Goal: Task Accomplishment & Management: Manage account settings

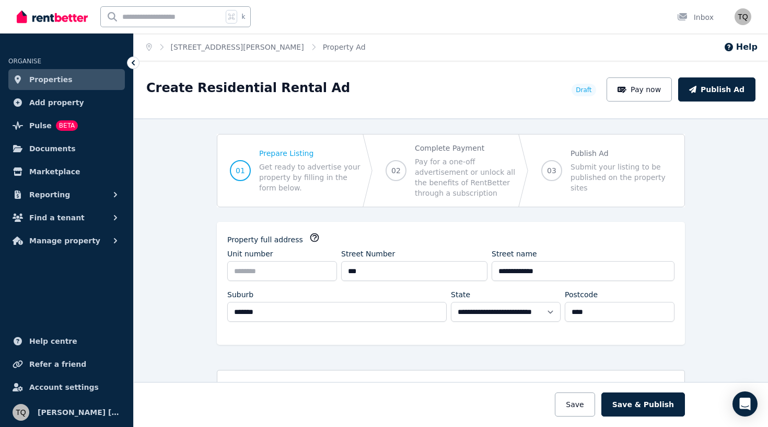
select select "***"
select select "**********"
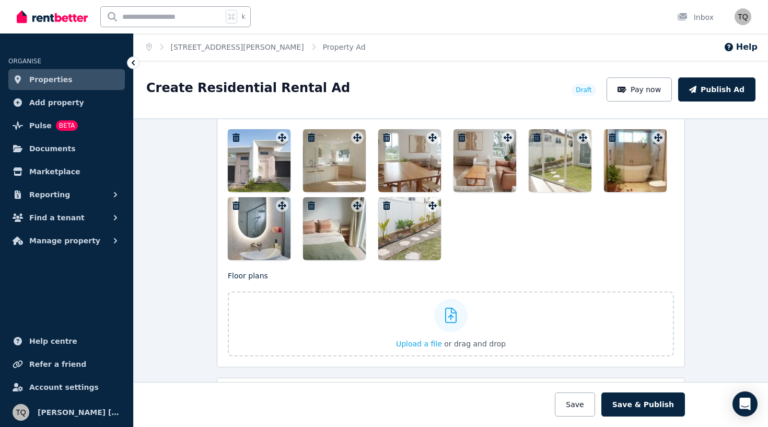
scroll to position [1327, 0]
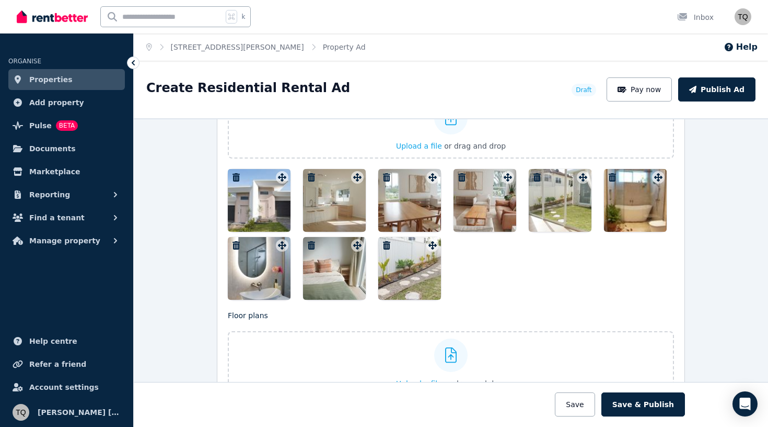
click at [268, 211] on div at bounding box center [259, 200] width 63 height 63
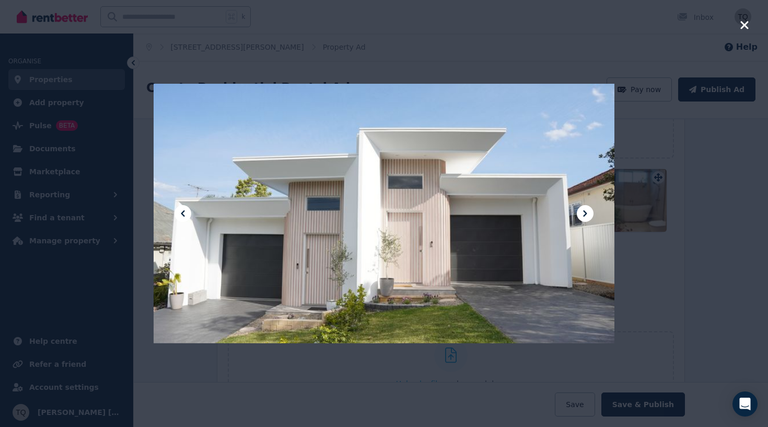
click at [590, 214] on icon at bounding box center [585, 213] width 13 height 13
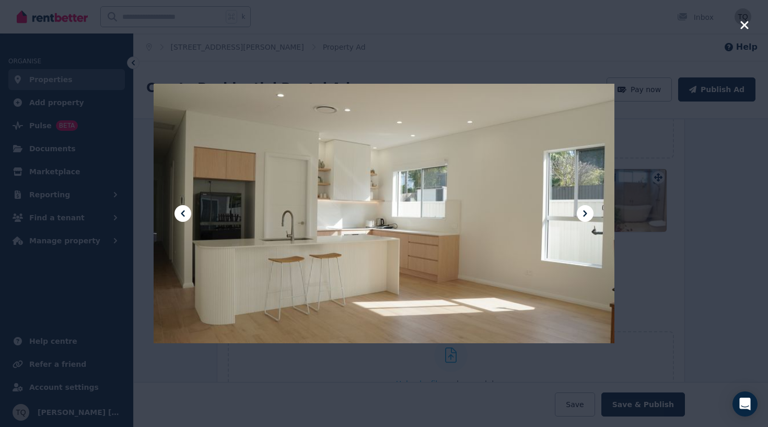
click at [588, 211] on icon at bounding box center [585, 213] width 13 height 13
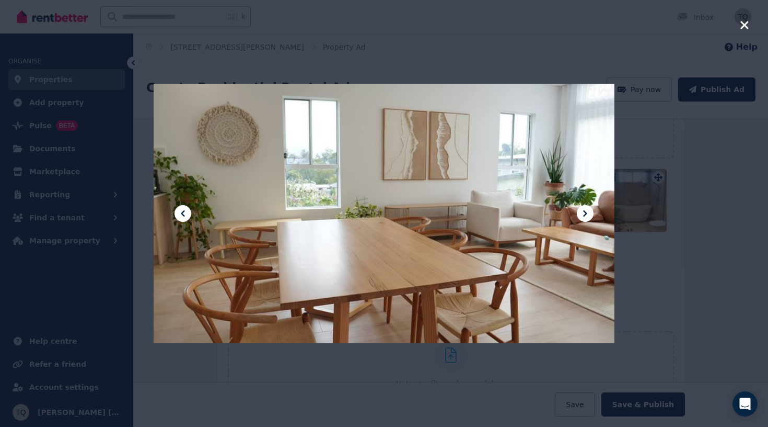
click at [178, 215] on icon at bounding box center [183, 213] width 13 height 13
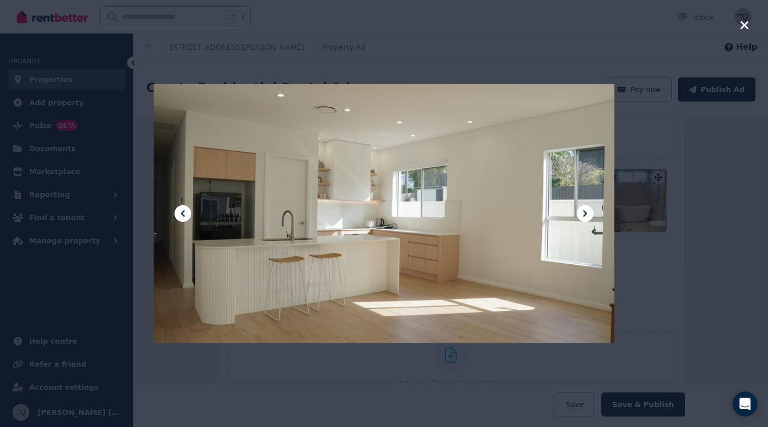
click at [585, 214] on icon at bounding box center [585, 213] width 13 height 13
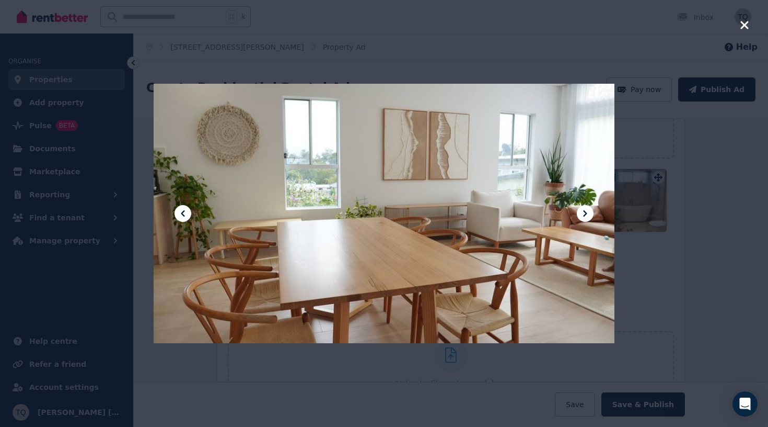
click at [585, 214] on icon at bounding box center [585, 213] width 13 height 13
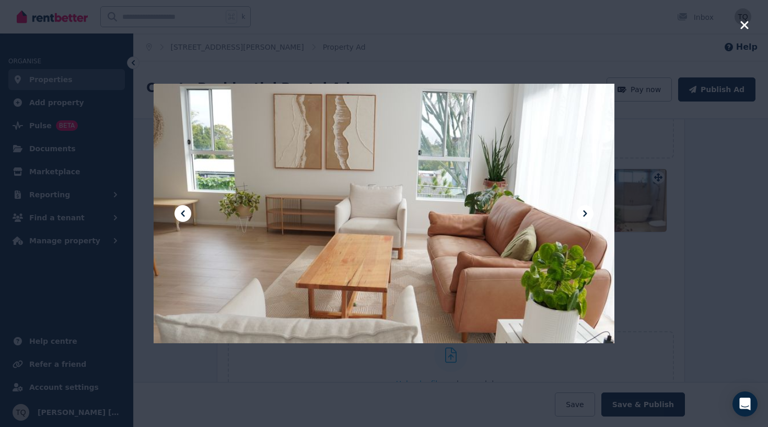
click at [585, 214] on icon at bounding box center [585, 213] width 13 height 13
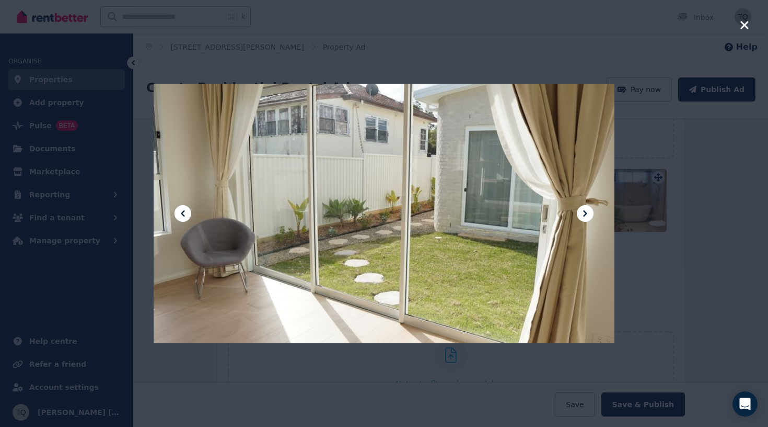
click at [189, 219] on div at bounding box center [384, 213] width 461 height 820
click at [185, 211] on icon at bounding box center [183, 213] width 13 height 13
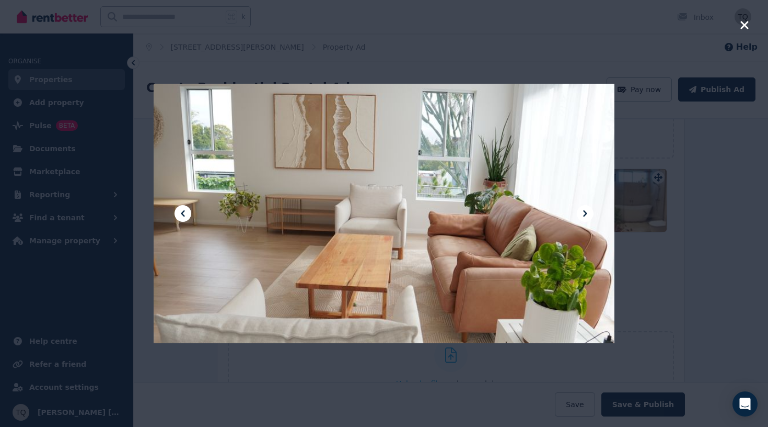
click at [584, 211] on icon at bounding box center [585, 213] width 4 height 6
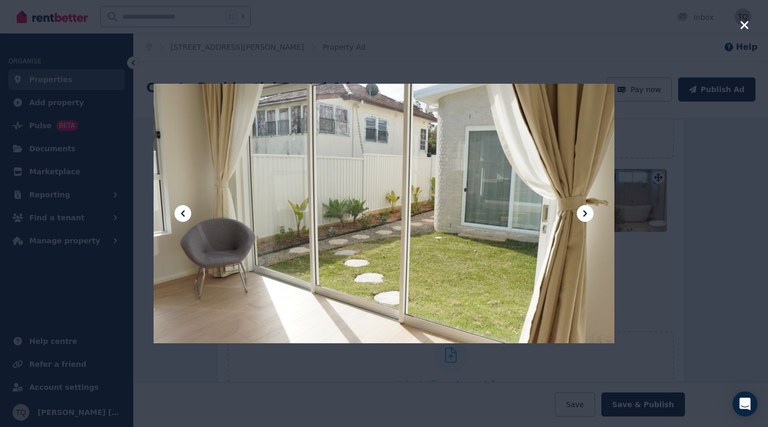
click at [584, 211] on icon at bounding box center [585, 213] width 4 height 6
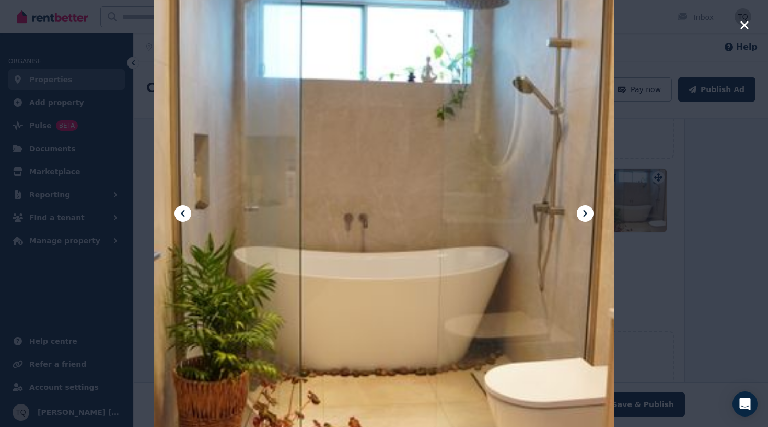
click at [583, 214] on icon at bounding box center [585, 213] width 13 height 13
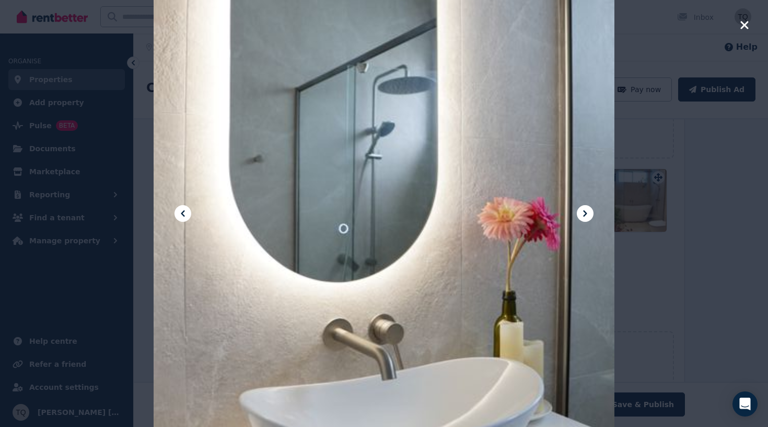
click at [583, 214] on icon at bounding box center [585, 213] width 13 height 13
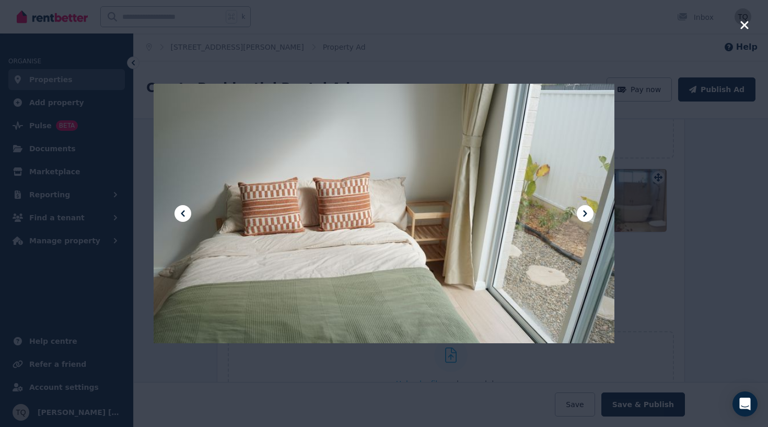
click at [583, 214] on icon at bounding box center [585, 213] width 13 height 13
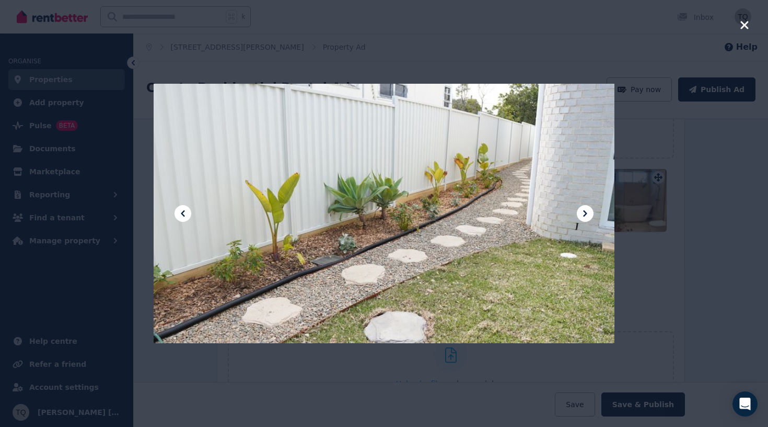
click at [583, 214] on icon at bounding box center [585, 213] width 13 height 13
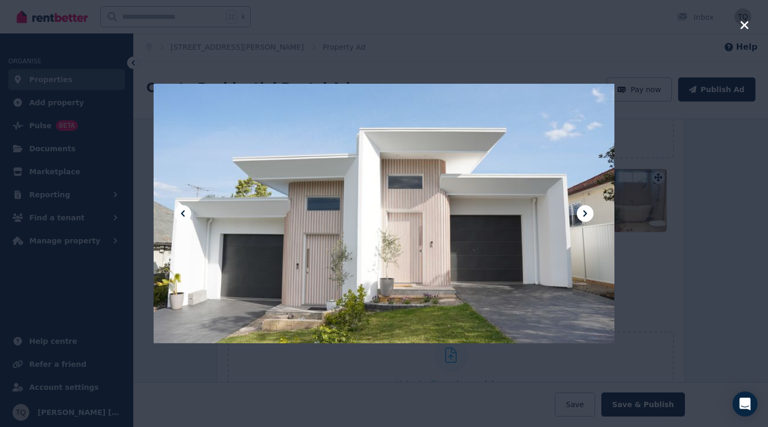
click at [181, 212] on icon at bounding box center [183, 213] width 13 height 13
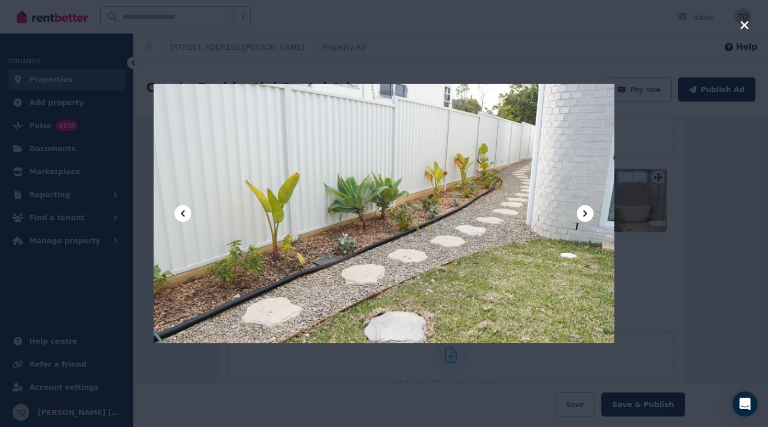
click at [181, 212] on icon at bounding box center [183, 213] width 13 height 13
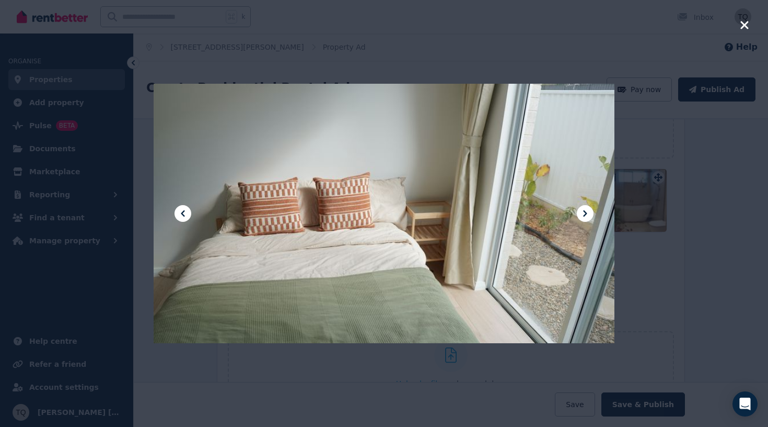
click at [181, 213] on icon at bounding box center [183, 213] width 13 height 13
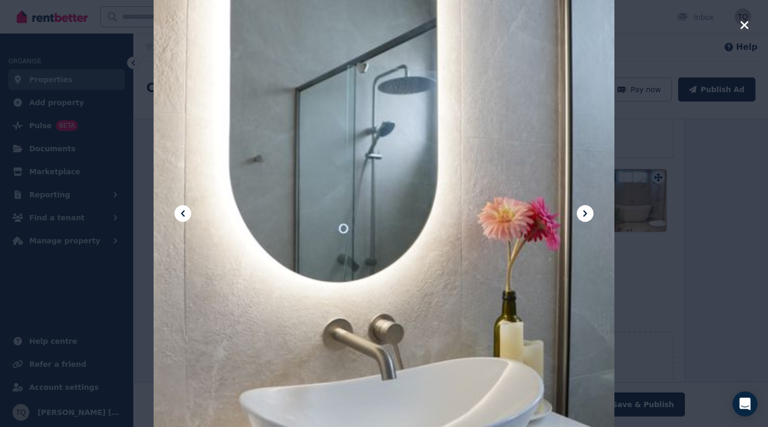
click at [181, 213] on icon at bounding box center [183, 213] width 4 height 6
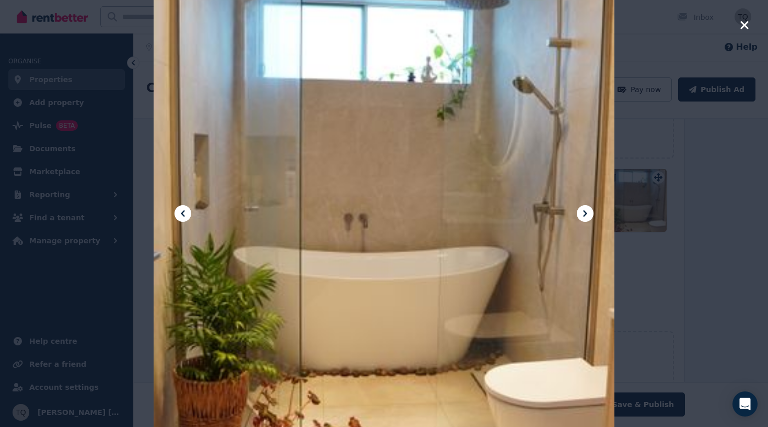
click at [181, 213] on icon at bounding box center [183, 213] width 4 height 6
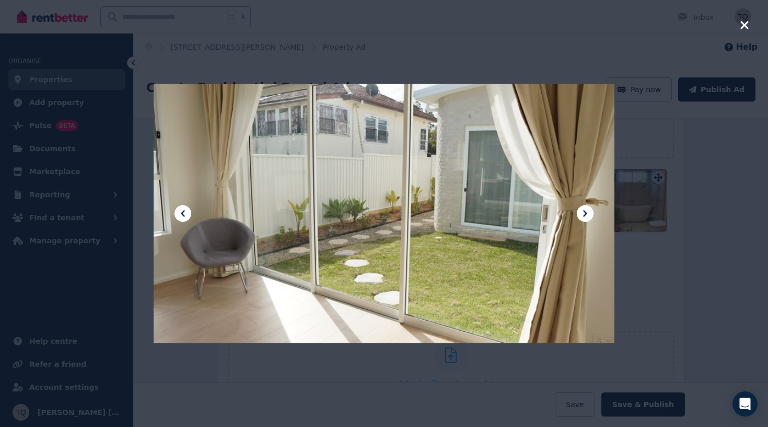
click at [182, 213] on icon at bounding box center [183, 213] width 4 height 6
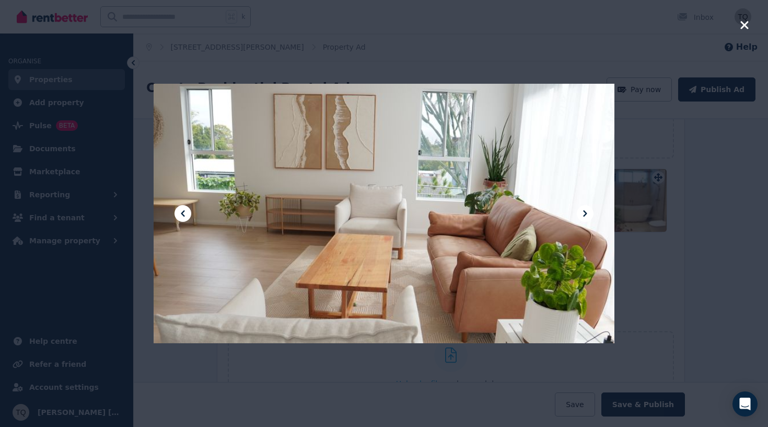
click at [188, 214] on icon at bounding box center [183, 213] width 13 height 13
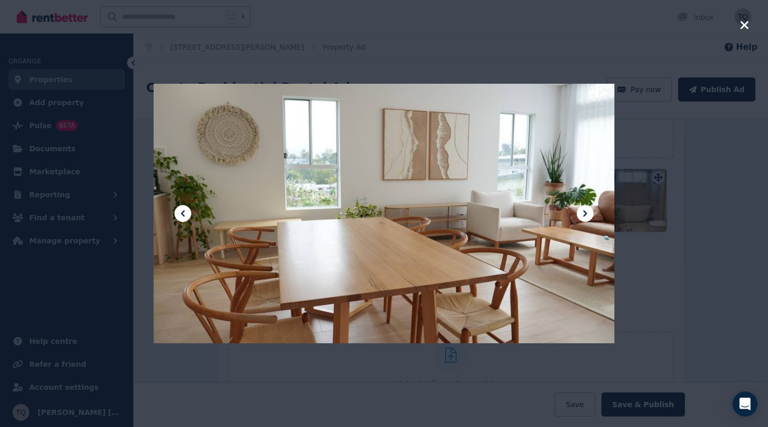
click at [188, 214] on icon at bounding box center [183, 213] width 13 height 13
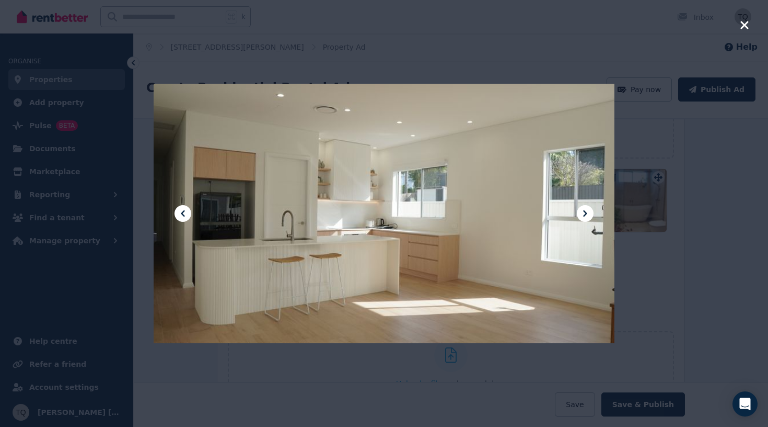
click at [188, 220] on button at bounding box center [183, 213] width 17 height 17
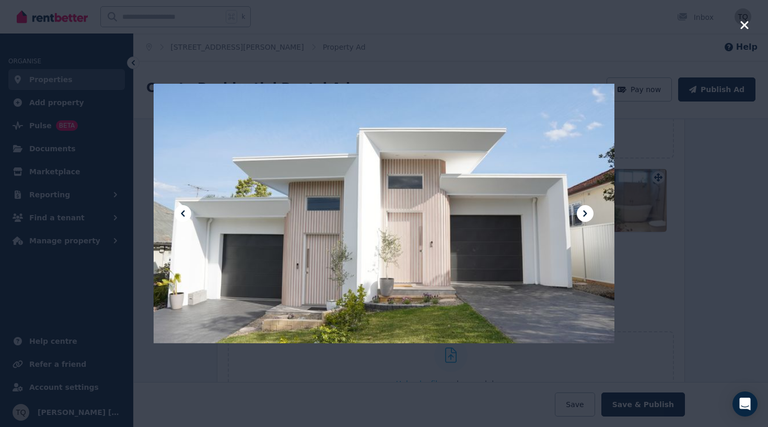
click at [188, 220] on button at bounding box center [183, 213] width 17 height 17
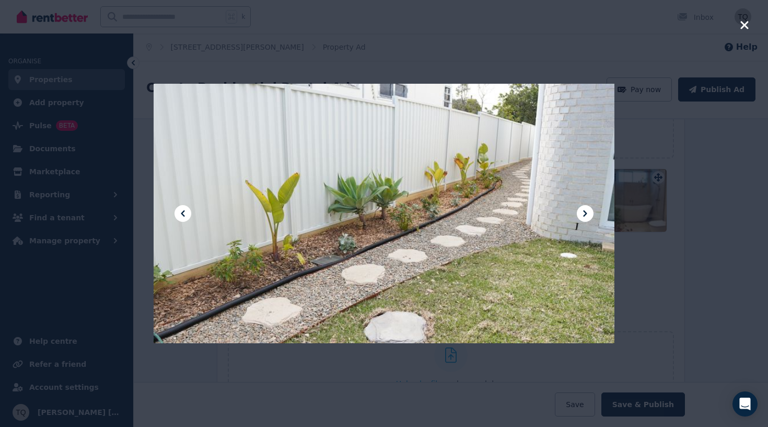
click at [742, 27] on icon "button" at bounding box center [745, 25] width 8 height 8
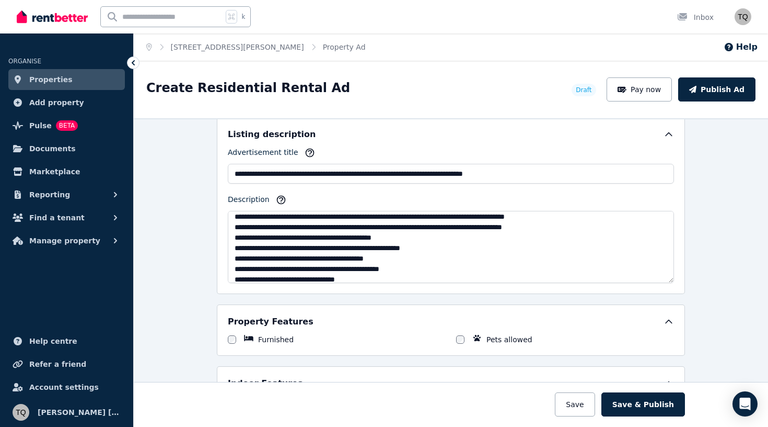
scroll to position [49, 0]
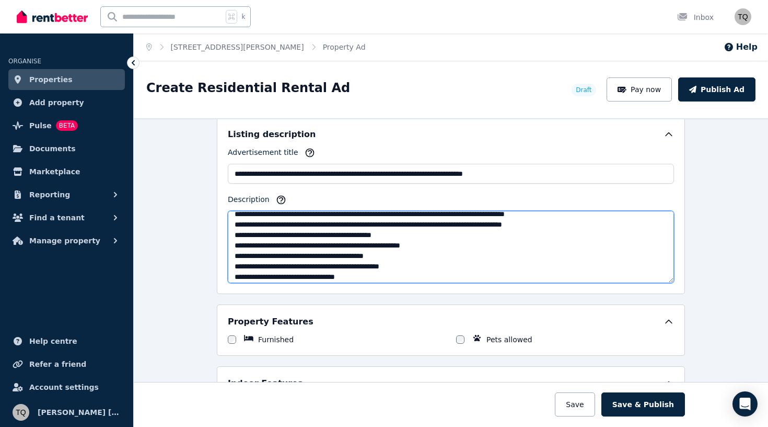
click at [517, 236] on textarea "Description" at bounding box center [451, 247] width 446 height 72
click at [520, 236] on textarea "Description" at bounding box center [451, 247] width 446 height 72
click at [577, 235] on textarea "Description" at bounding box center [451, 247] width 446 height 72
click at [452, 246] on textarea "Description" at bounding box center [451, 247] width 446 height 72
click at [466, 255] on textarea "Description" at bounding box center [451, 247] width 446 height 72
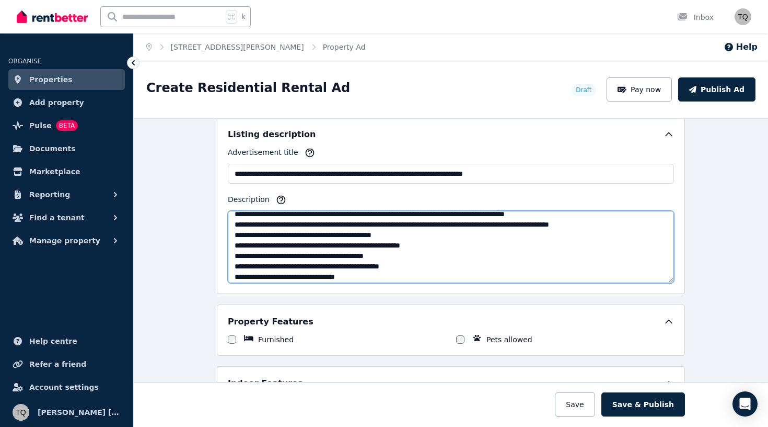
click at [468, 266] on textarea "Description" at bounding box center [451, 247] width 446 height 72
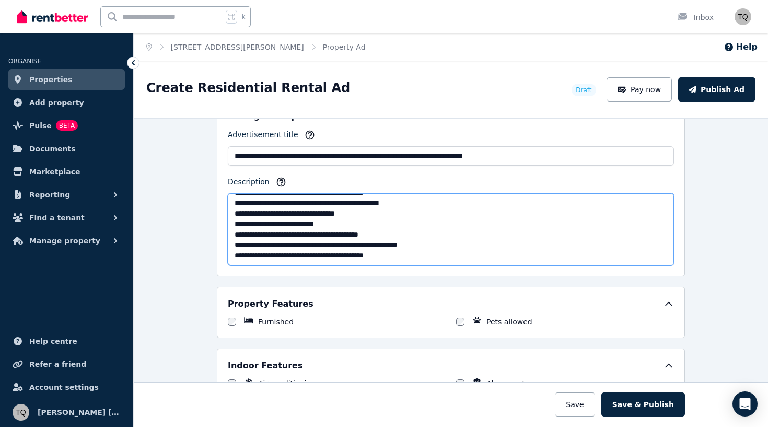
scroll to position [628, 0]
click at [458, 246] on textarea "Description" at bounding box center [451, 228] width 446 height 72
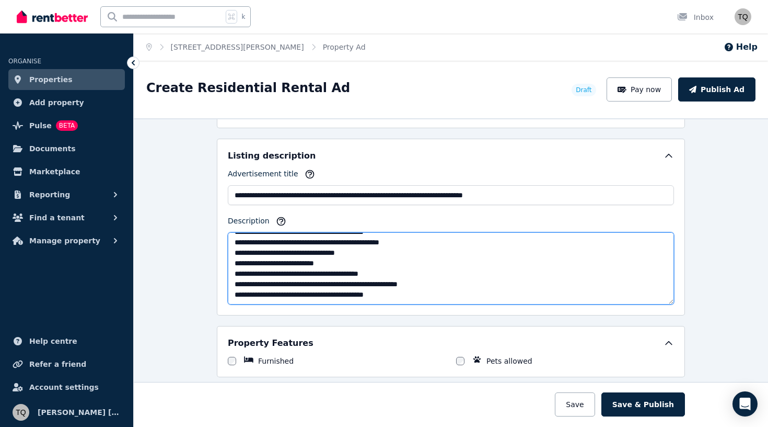
scroll to position [571, 0]
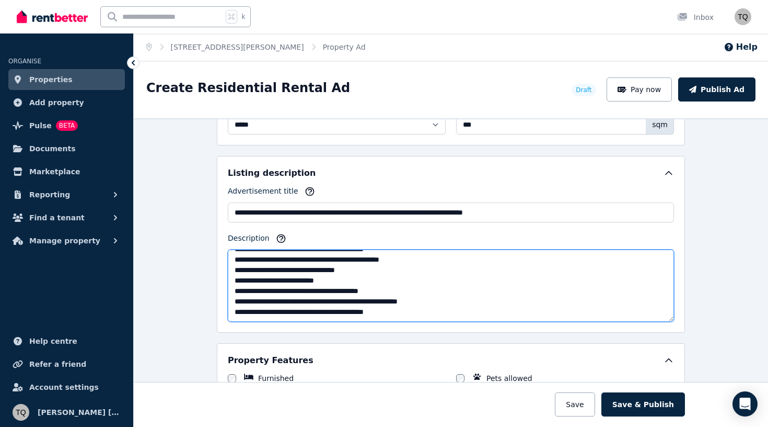
click at [426, 310] on textarea "Description" at bounding box center [451, 285] width 446 height 72
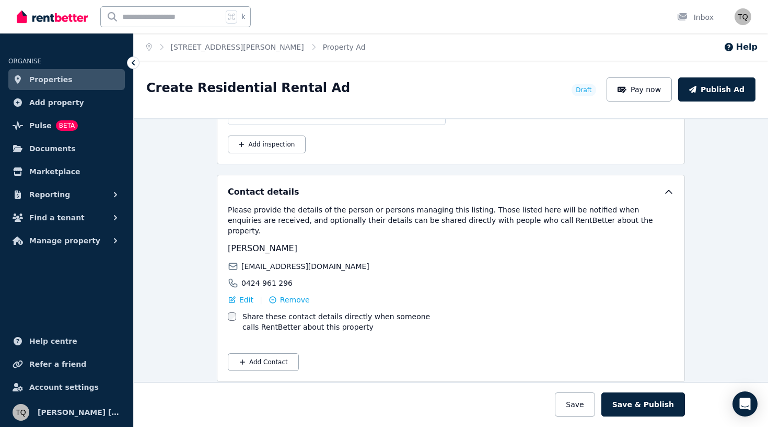
scroll to position [1733, 0]
type textarea "**********"
click at [647, 405] on button "Save & Publish" at bounding box center [644, 404] width 84 height 24
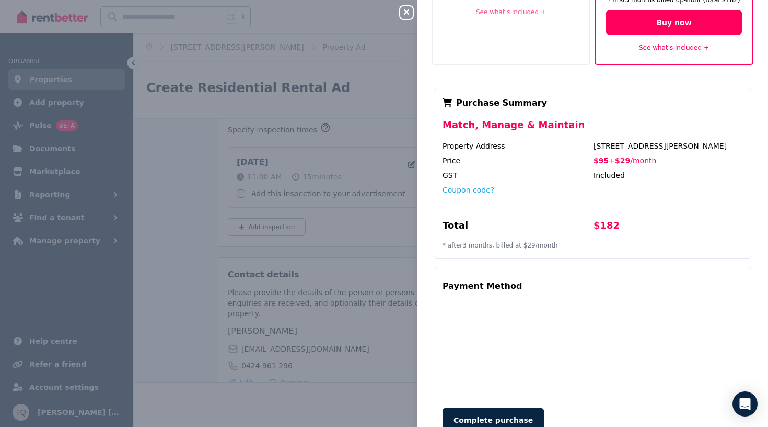
scroll to position [172, 0]
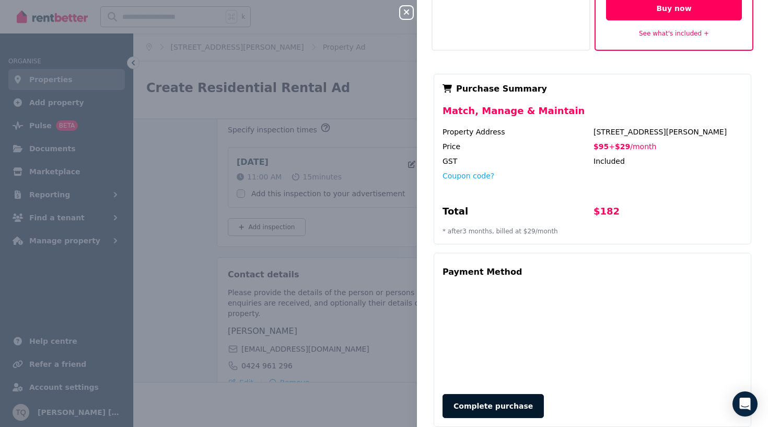
click at [506, 394] on button "Complete purchase" at bounding box center [493, 406] width 101 height 24
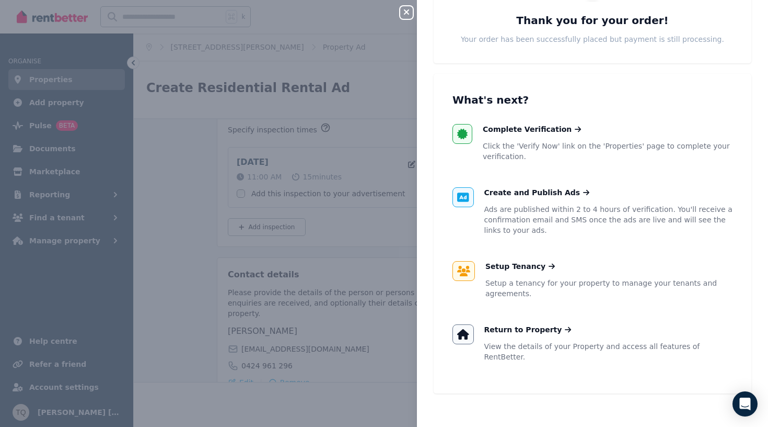
scroll to position [81, 0]
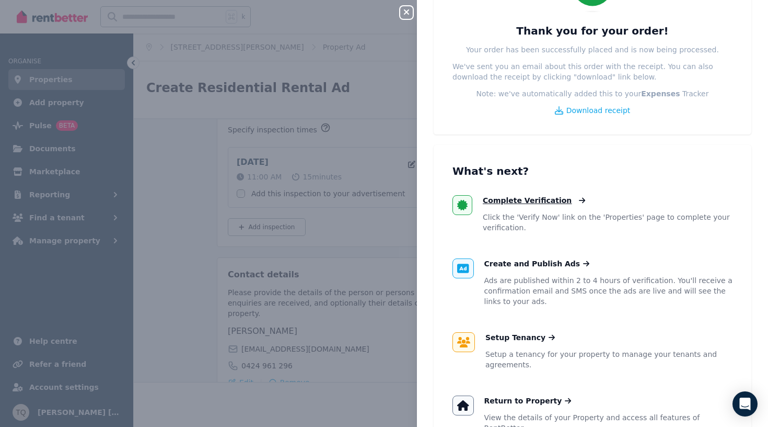
click at [556, 201] on span "Complete Verification" at bounding box center [527, 200] width 89 height 10
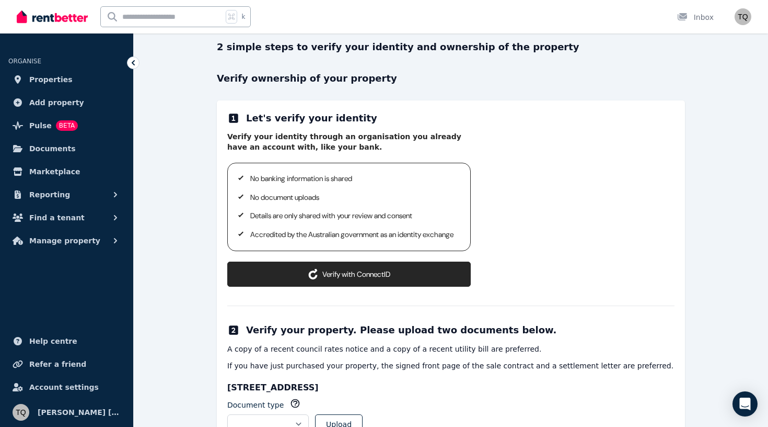
scroll to position [75, 0]
click at [372, 286] on button "Verify with ConnectID" at bounding box center [349, 273] width 244 height 25
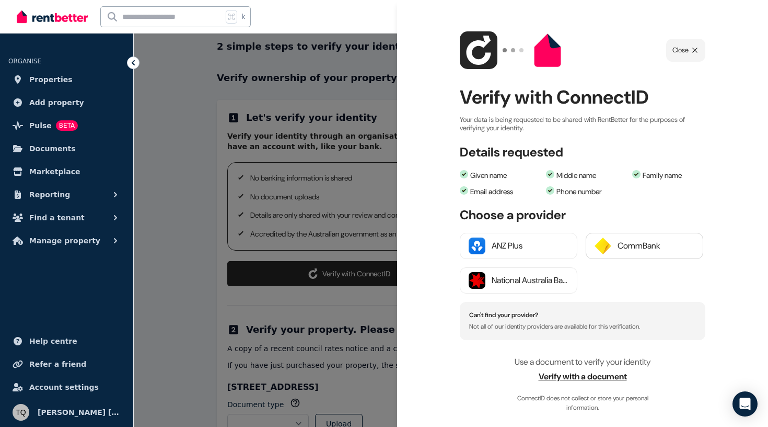
click at [630, 248] on div "CommBank" at bounding box center [656, 245] width 77 height 13
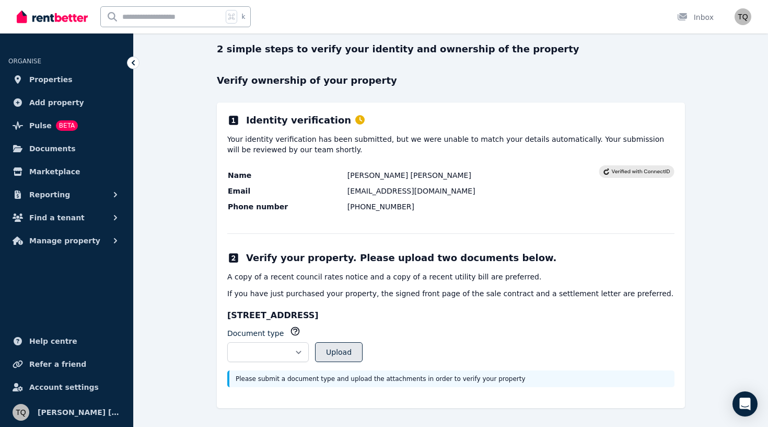
scroll to position [72, 0]
select select "**********"
click at [363, 354] on button "Upload" at bounding box center [339, 352] width 48 height 20
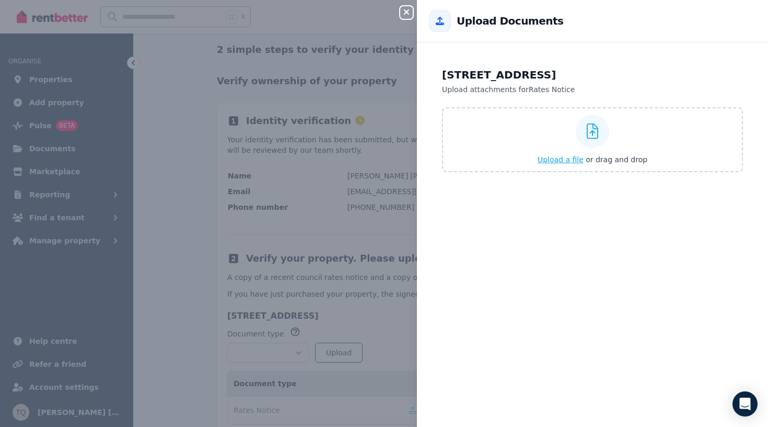
click at [569, 159] on span "Upload a file" at bounding box center [561, 159] width 46 height 8
click at [557, 164] on button "Upload a file or drag and drop" at bounding box center [593, 159] width 110 height 10
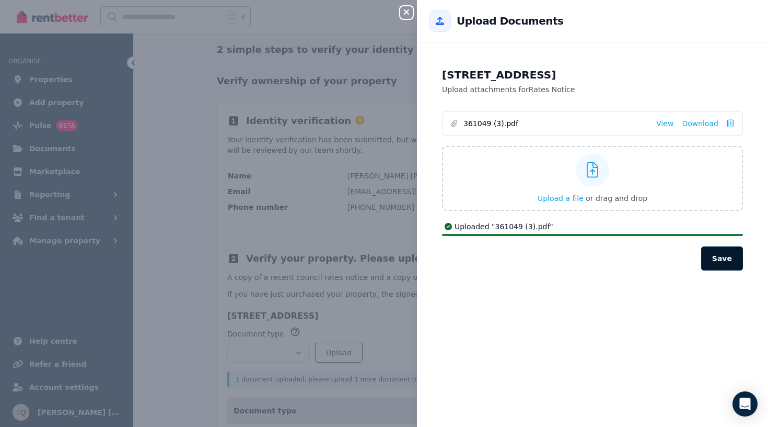
click at [720, 258] on button "Save" at bounding box center [723, 258] width 42 height 24
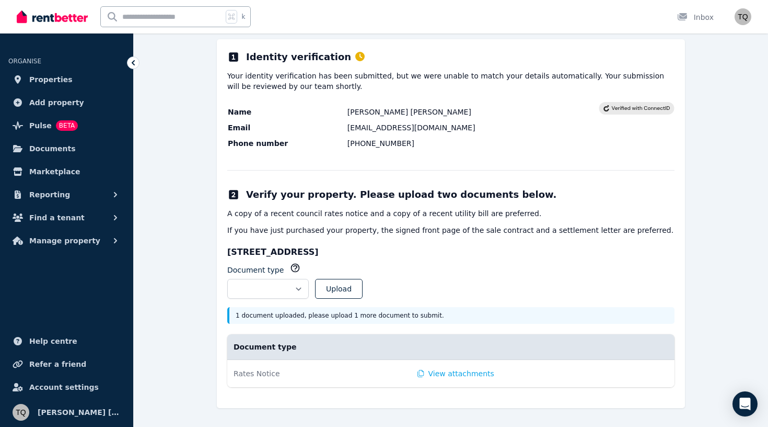
scroll to position [135, 0]
select select "**********"
click at [363, 290] on button "Upload" at bounding box center [339, 289] width 48 height 20
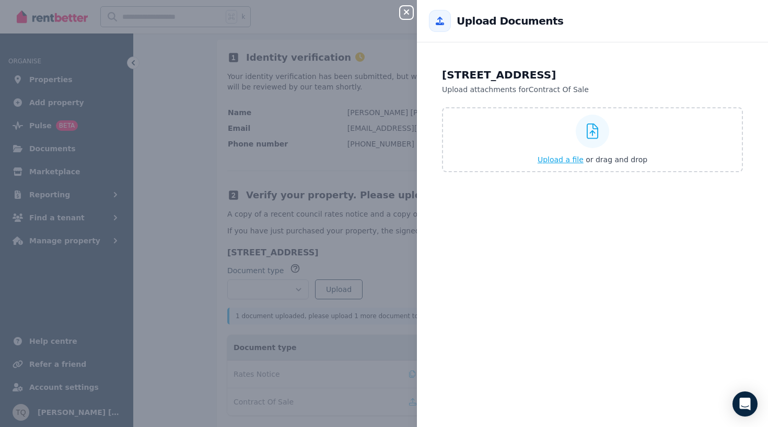
click at [549, 163] on span "Upload a file" at bounding box center [561, 159] width 46 height 8
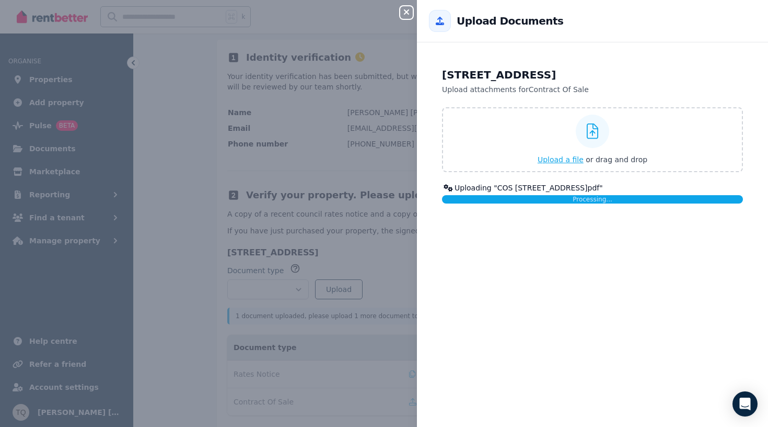
click at [581, 157] on span "Upload a file" at bounding box center [561, 159] width 46 height 8
click at [406, 11] on icon "button" at bounding box center [406, 12] width 13 height 8
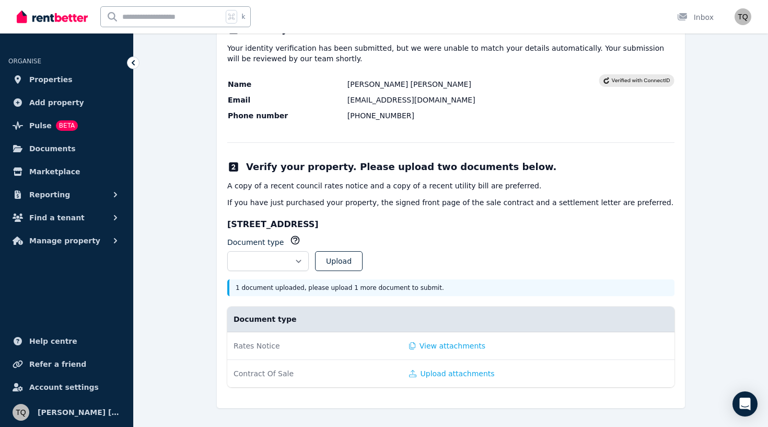
scroll to position [163, 0]
select select "**********"
click at [363, 260] on button "Upload" at bounding box center [339, 261] width 48 height 20
select select
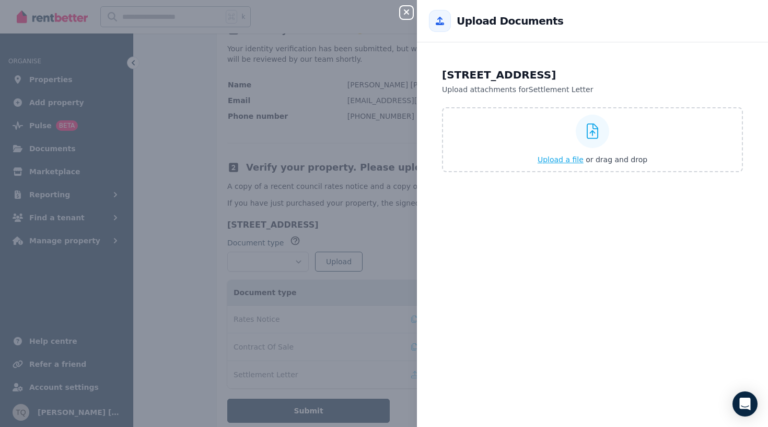
click at [569, 156] on span "Upload a file" at bounding box center [561, 159] width 46 height 8
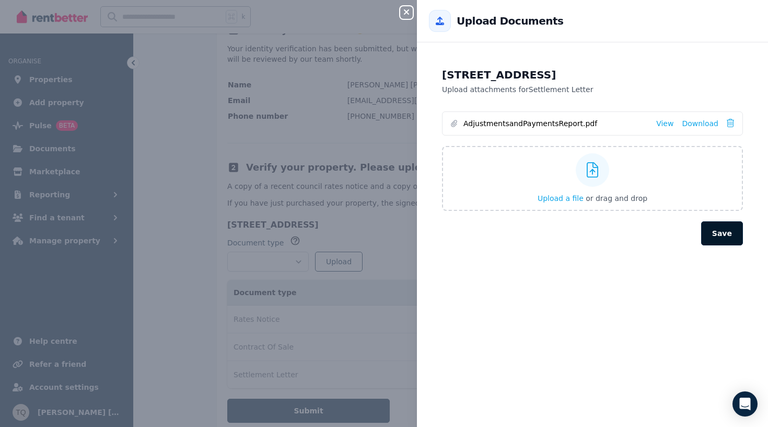
click at [727, 235] on button "Save" at bounding box center [723, 233] width 42 height 24
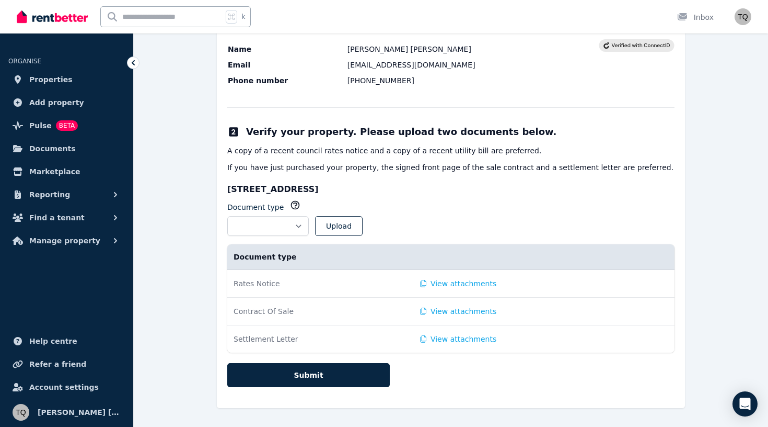
scroll to position [198, 0]
click at [420, 312] on icon "button" at bounding box center [423, 311] width 6 height 7
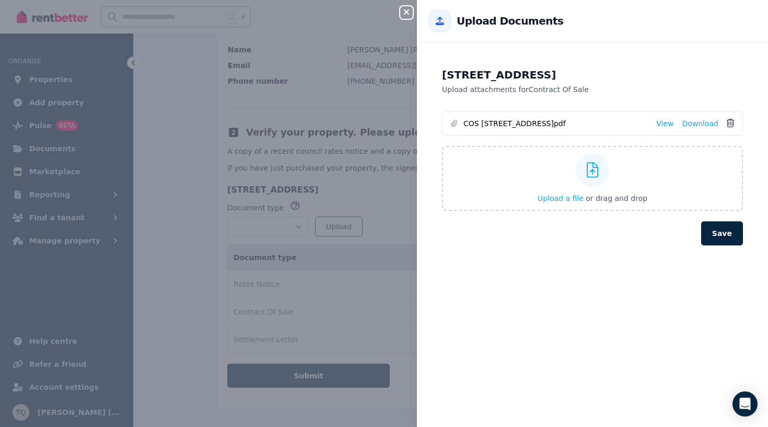
click at [729, 127] on span at bounding box center [730, 123] width 7 height 10
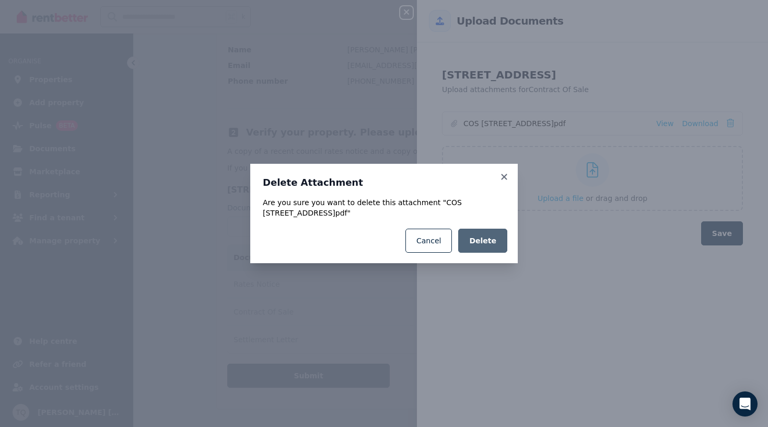
click at [483, 235] on button "Delete" at bounding box center [482, 240] width 49 height 24
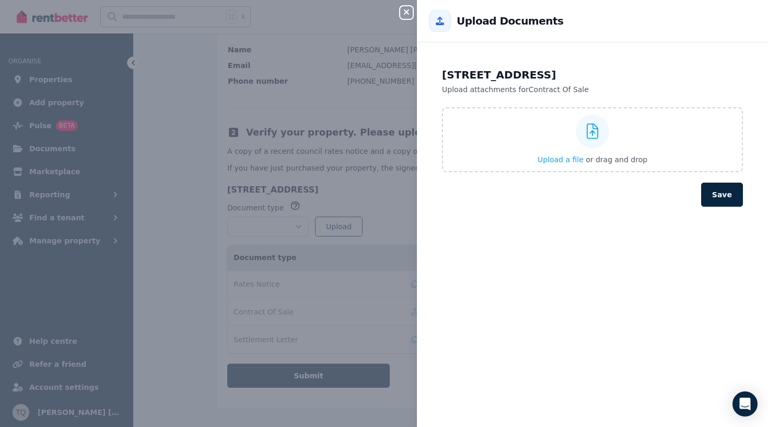
click at [384, 259] on div "Close panel Back to Upload Documents [STREET_ADDRESS] Upload attachments for Co…" at bounding box center [384, 213] width 768 height 427
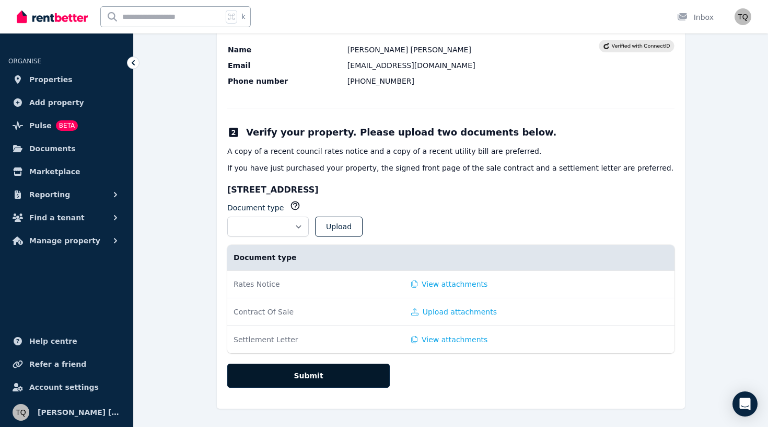
click at [356, 375] on button "Submit" at bounding box center [308, 375] width 163 height 24
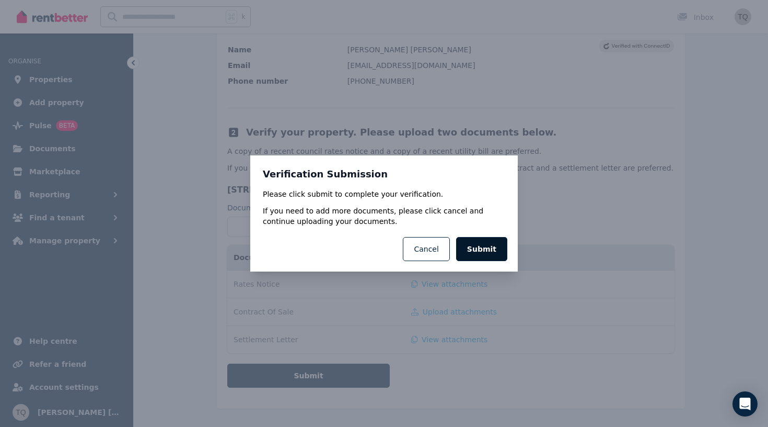
click at [481, 259] on button "Submit" at bounding box center [481, 249] width 51 height 24
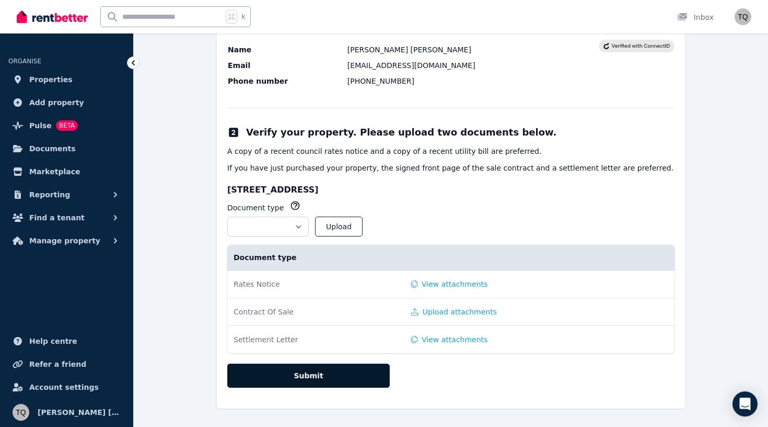
click at [301, 384] on button "Submit" at bounding box center [308, 375] width 163 height 24
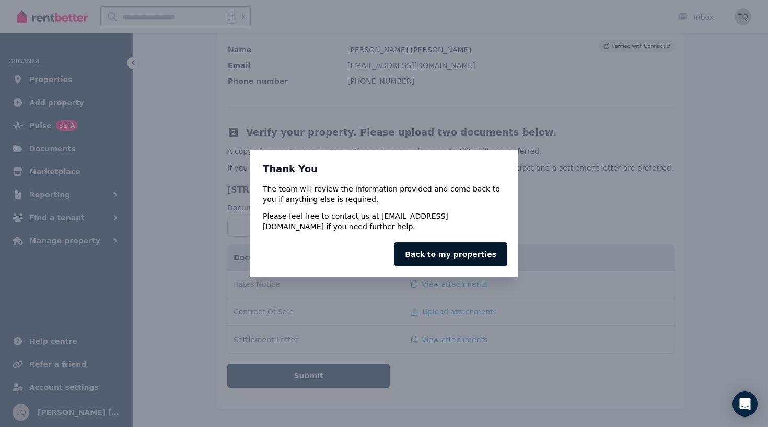
click at [469, 252] on link "Back to my properties" at bounding box center [450, 254] width 113 height 24
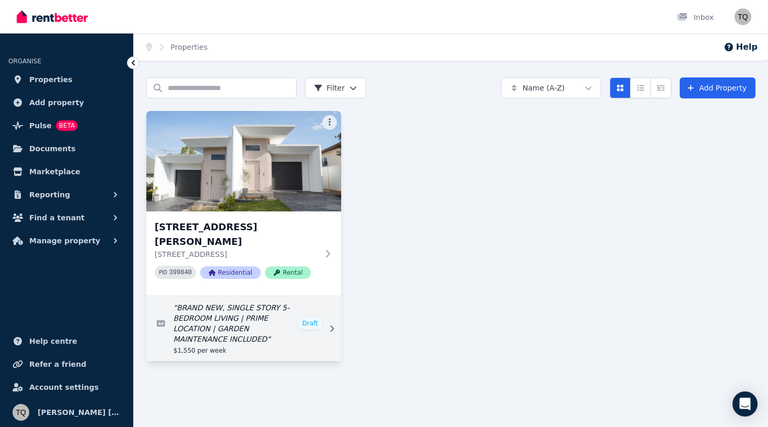
click at [254, 296] on link "Edit listing: BRAND NEW, SINGLE STORY 5-BEDROOM LIVING | PRIME LOCATION | GARDE…" at bounding box center [243, 328] width 195 height 65
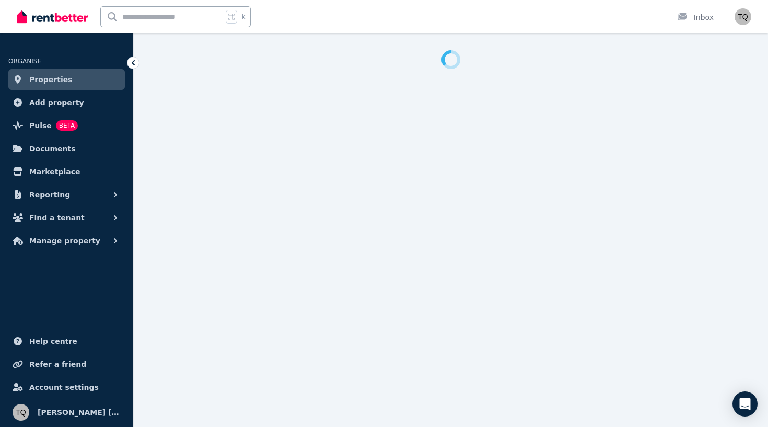
select select "***"
select select "**********"
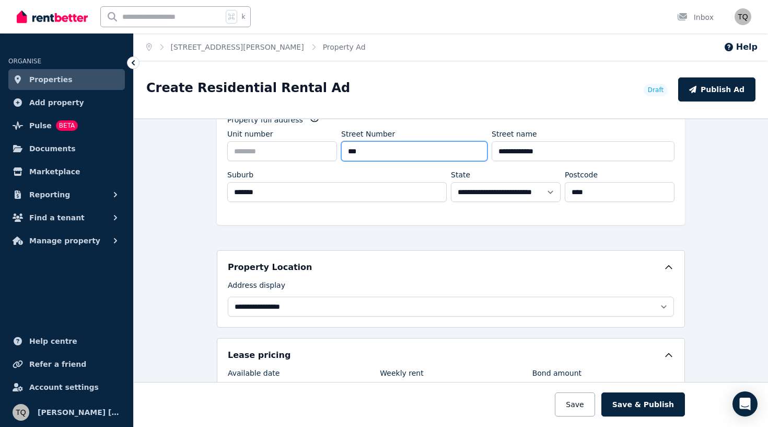
scroll to position [119, 0]
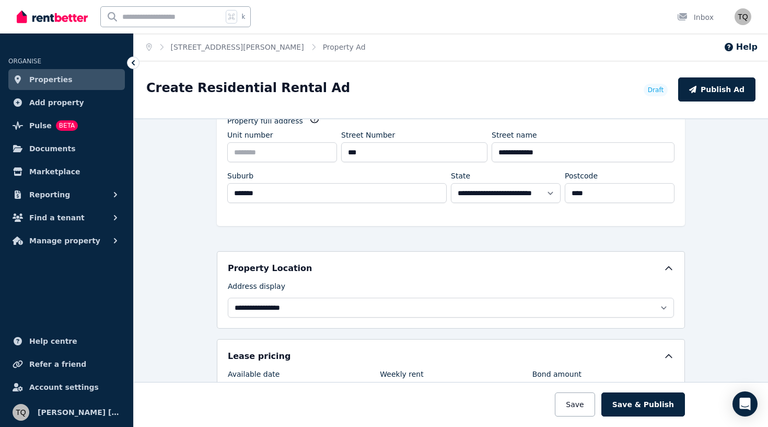
click at [391, 224] on div "**********" at bounding box center [451, 164] width 468 height 123
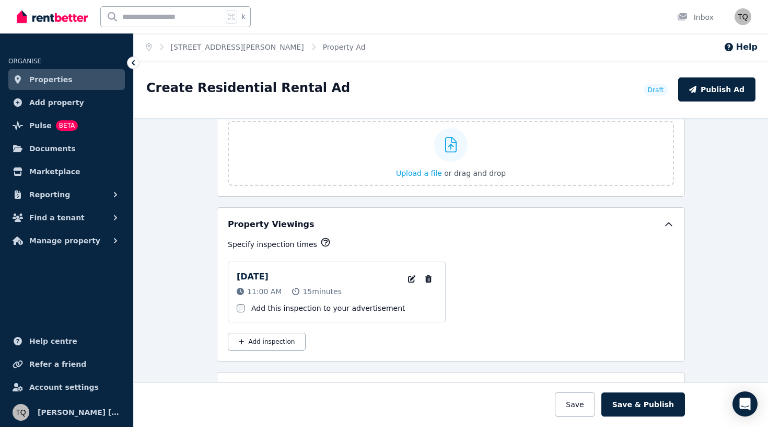
scroll to position [1589, 0]
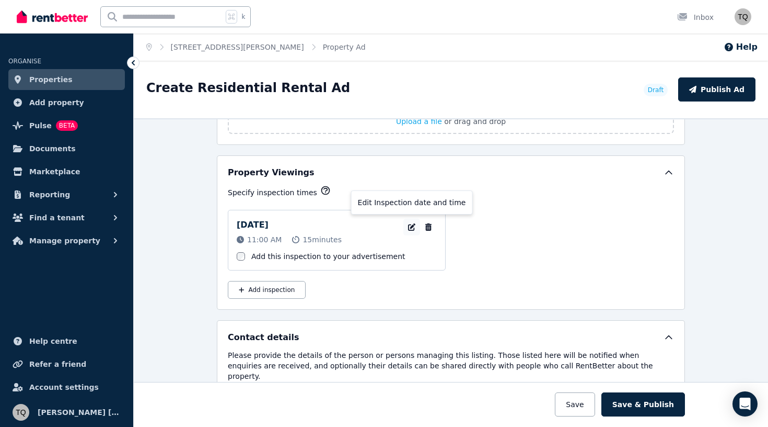
click at [413, 226] on icon "button" at bounding box center [411, 226] width 7 height 7
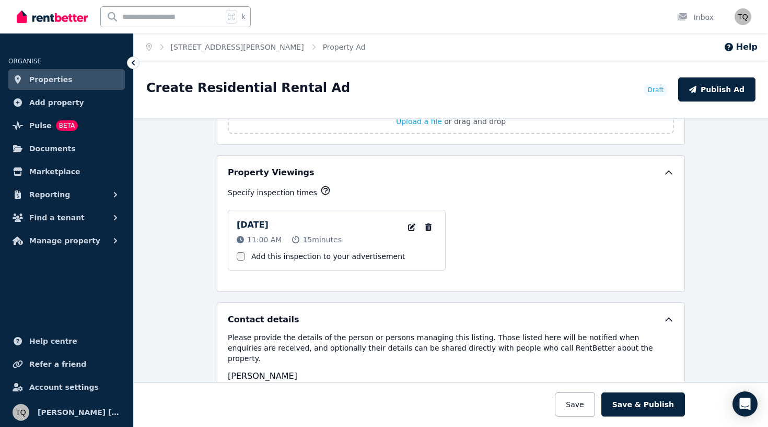
select select "**"
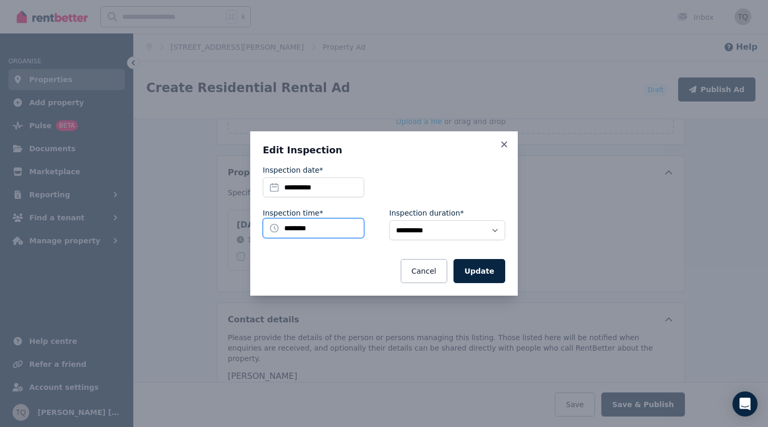
click at [298, 229] on input "********" at bounding box center [313, 228] width 101 height 20
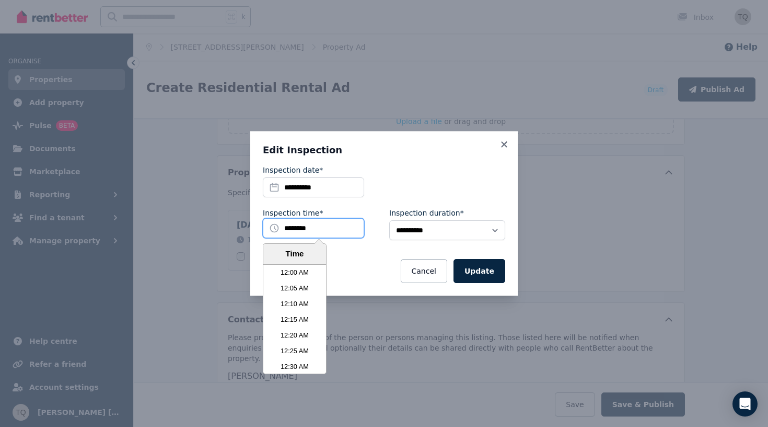
scroll to position [2023, 0]
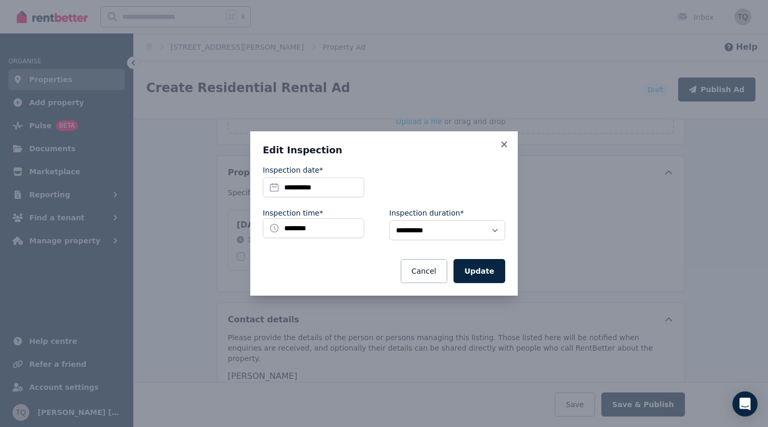
click at [359, 293] on div "**********" at bounding box center [384, 213] width 268 height 164
click at [495, 270] on button "Update" at bounding box center [480, 271] width 52 height 24
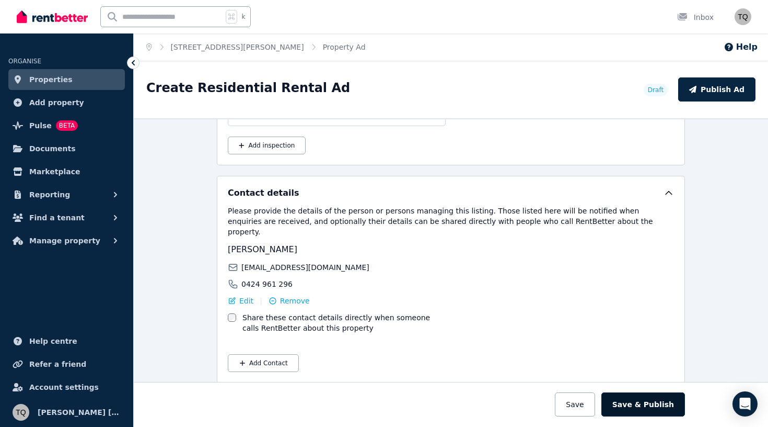
click at [648, 400] on button "Save & Publish" at bounding box center [644, 404] width 84 height 24
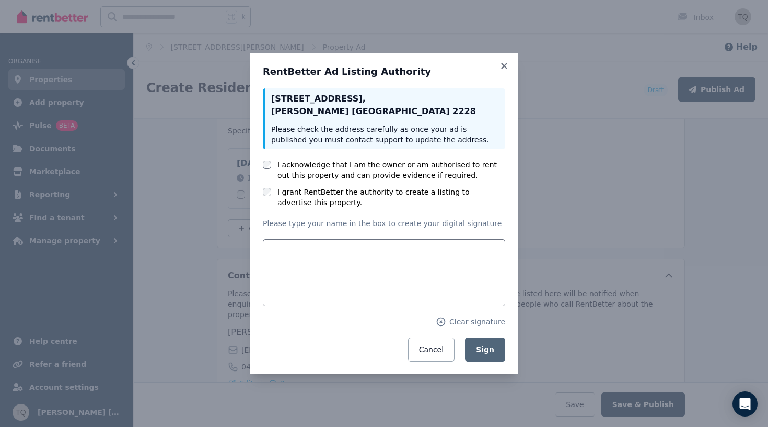
click at [430, 176] on label "I acknowledge that I am the owner or am authorised to rent out this property an…" at bounding box center [392, 169] width 228 height 21
click at [417, 194] on label "I grant RentBetter the authority to create a listing to advertise this property." at bounding box center [392, 197] width 228 height 21
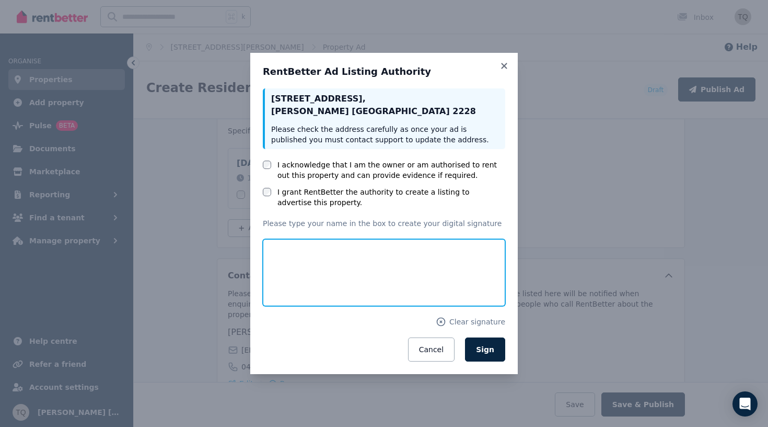
click at [339, 269] on input "text" at bounding box center [384, 272] width 243 height 67
type input "**********"
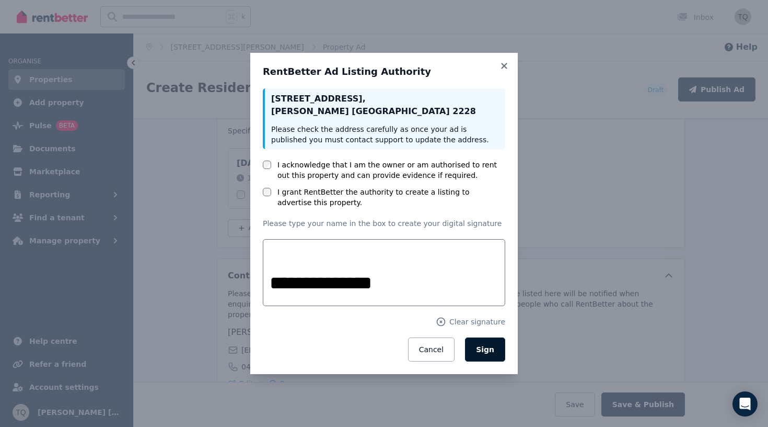
click at [486, 347] on span "Sign" at bounding box center [485, 349] width 18 height 8
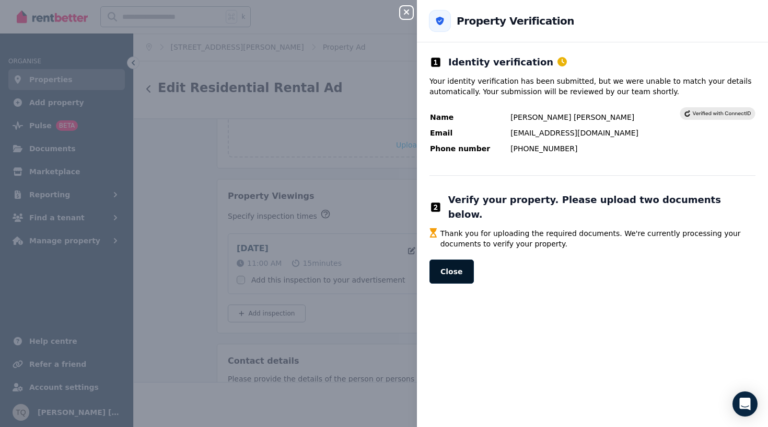
click at [460, 262] on button "Close" at bounding box center [452, 271] width 44 height 24
click at [464, 262] on button "Close" at bounding box center [452, 271] width 44 height 24
click at [403, 16] on icon "button" at bounding box center [406, 12] width 13 height 8
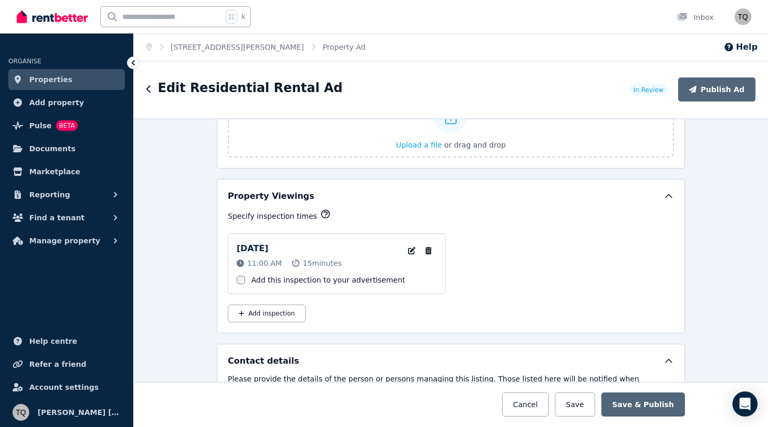
click at [60, 75] on span "Properties" at bounding box center [50, 79] width 43 height 13
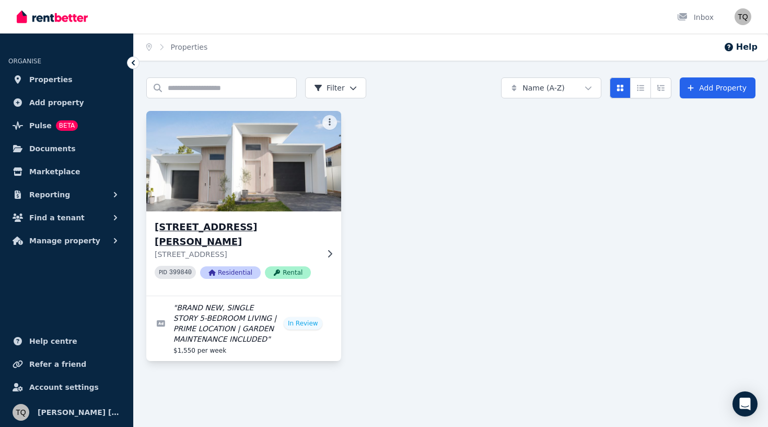
click at [329, 249] on icon at bounding box center [330, 252] width 4 height 7
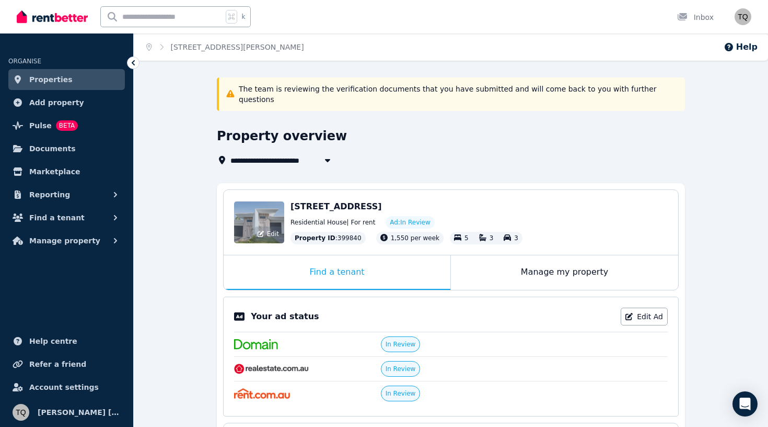
click at [270, 203] on div "Edit" at bounding box center [259, 222] width 50 height 42
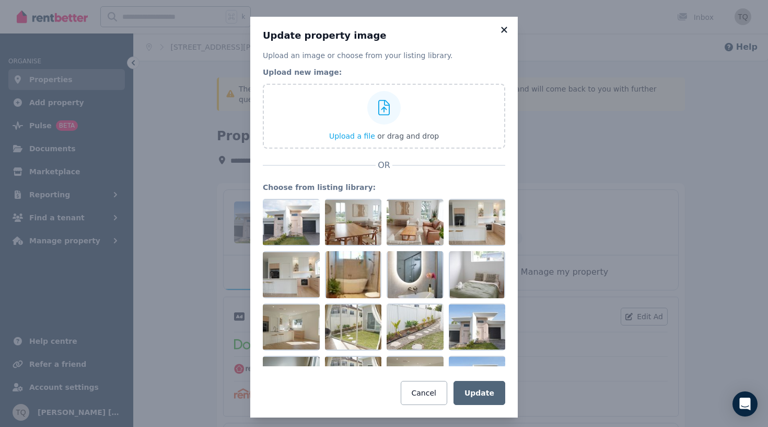
click at [507, 27] on icon at bounding box center [504, 30] width 6 height 6
